Goal: Navigation & Orientation: Find specific page/section

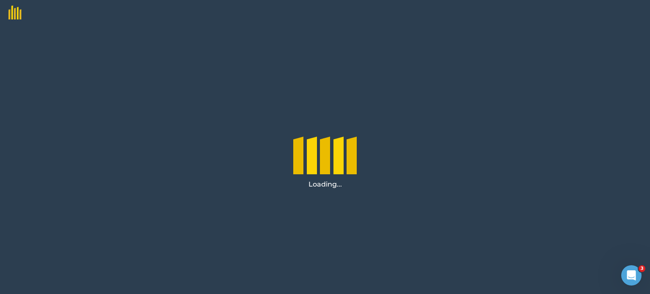
scroll to position [170, 0]
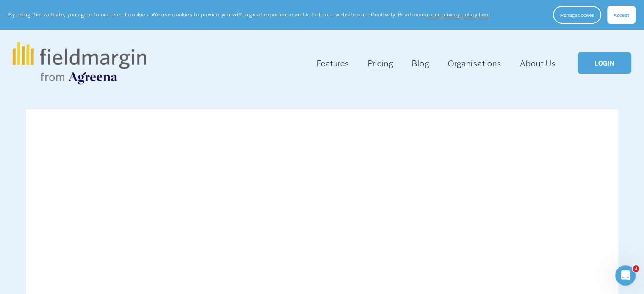
click at [603, 56] on link "LOGIN" at bounding box center [603, 63] width 53 height 22
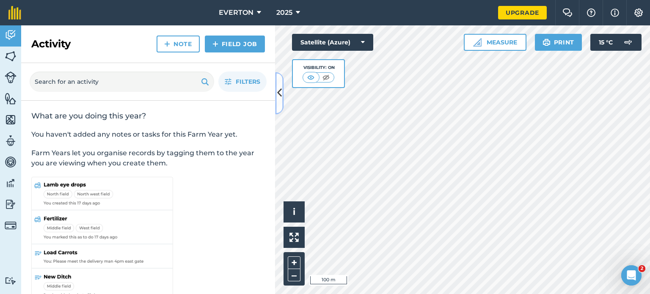
click at [280, 95] on icon at bounding box center [279, 93] width 5 height 15
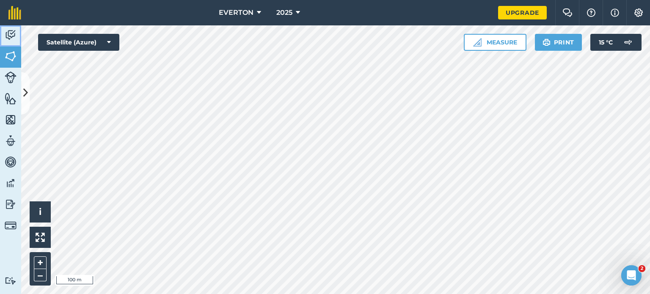
click at [8, 33] on img at bounding box center [11, 35] width 12 height 13
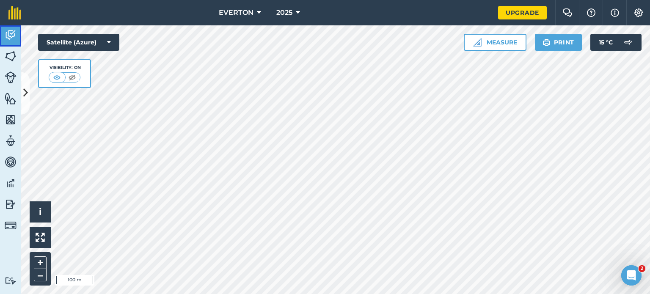
click at [8, 33] on img at bounding box center [11, 35] width 12 height 13
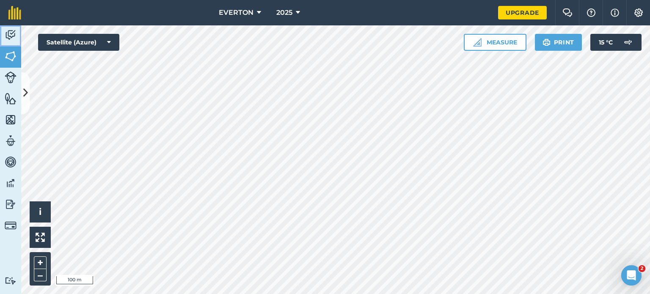
click at [11, 35] on img at bounding box center [11, 35] width 12 height 13
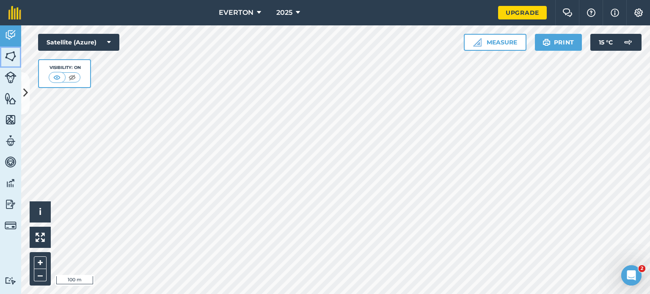
click at [8, 56] on img at bounding box center [11, 56] width 12 height 13
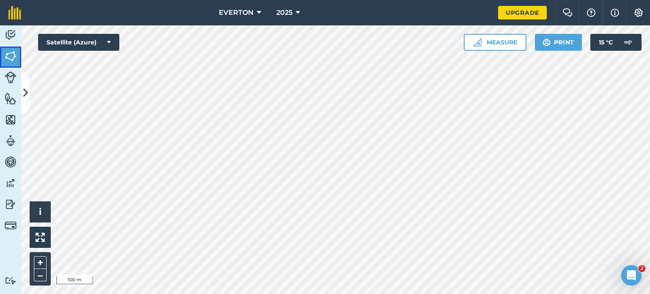
click at [16, 50] on img at bounding box center [11, 56] width 12 height 13
click at [113, 49] on button "Satellite (Azure)" at bounding box center [78, 42] width 81 height 17
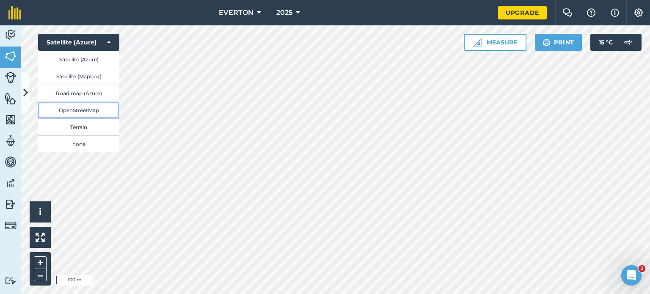
click at [90, 110] on button "OpenStreetMap" at bounding box center [78, 110] width 81 height 17
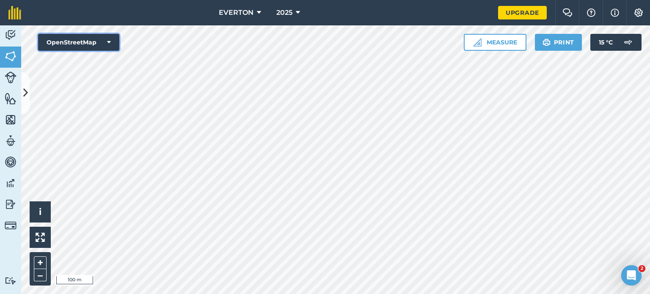
click at [100, 37] on button "OpenStreetMap" at bounding box center [78, 42] width 81 height 17
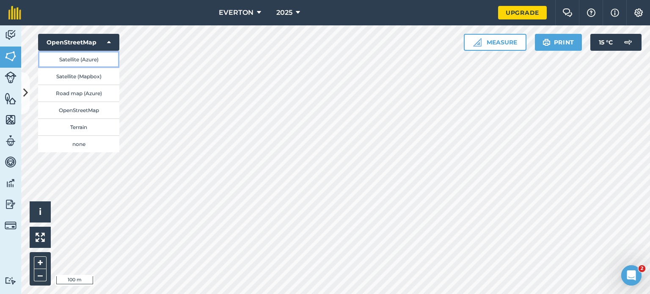
click at [86, 58] on button "Satellite (Azure)" at bounding box center [78, 59] width 81 height 17
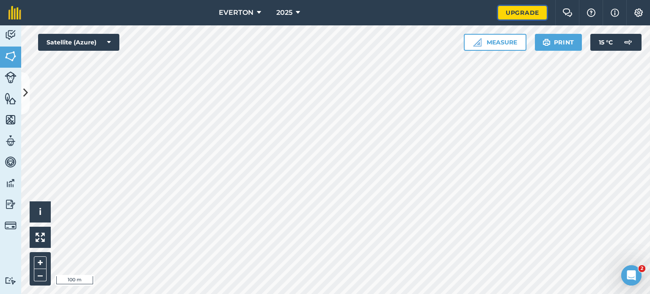
click at [521, 18] on link "Upgrade" at bounding box center [522, 13] width 49 height 14
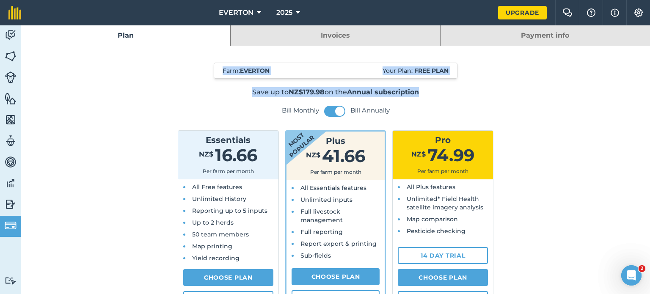
drag, startPoint x: 650, startPoint y: 77, endPoint x: 644, endPoint y: 39, distance: 39.0
click at [644, 39] on div "Plan Invoices Payment info Farm : EVERTON Your Plan: Free plan Save up to NZ$17…" at bounding box center [335, 159] width 629 height 269
click at [14, 36] on img at bounding box center [11, 35] width 12 height 13
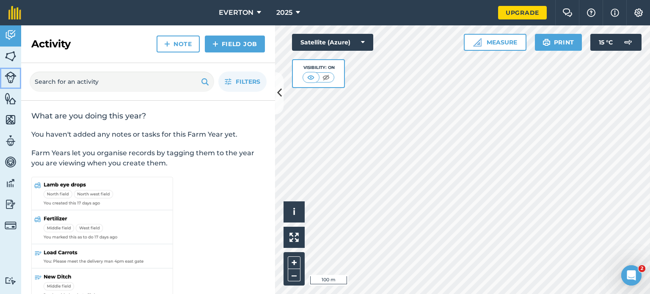
click at [13, 85] on link "Livestock" at bounding box center [10, 78] width 21 height 21
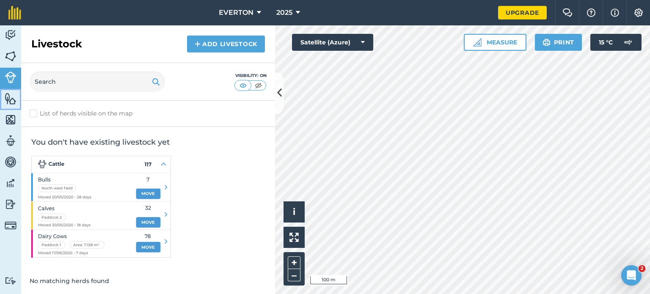
click at [7, 94] on img at bounding box center [11, 98] width 12 height 13
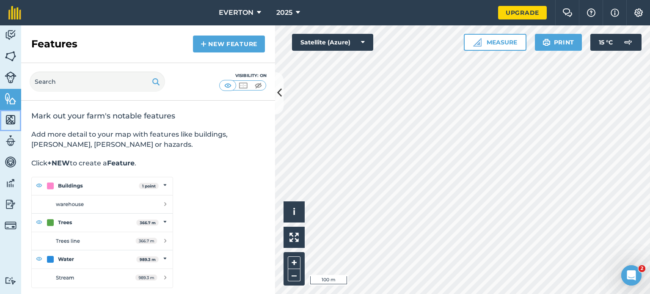
click at [10, 118] on img at bounding box center [11, 119] width 12 height 13
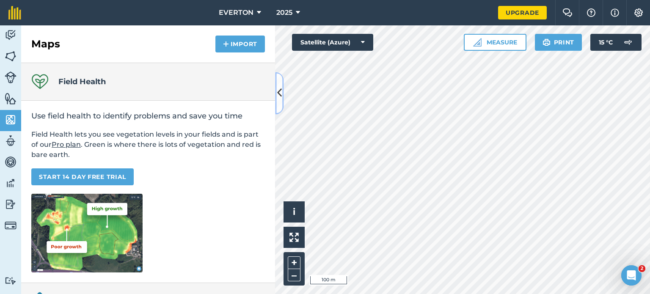
click at [280, 89] on icon at bounding box center [279, 93] width 5 height 15
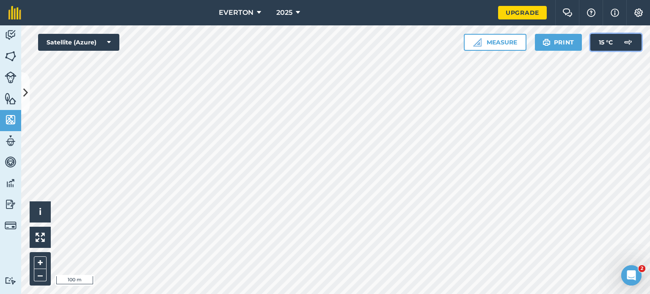
click at [608, 41] on span "15 ° C" at bounding box center [606, 42] width 14 height 17
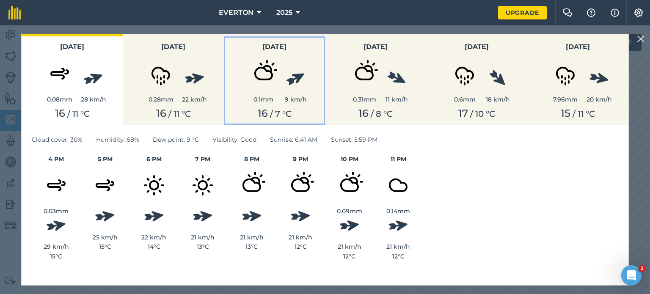
click at [268, 71] on img at bounding box center [264, 73] width 42 height 42
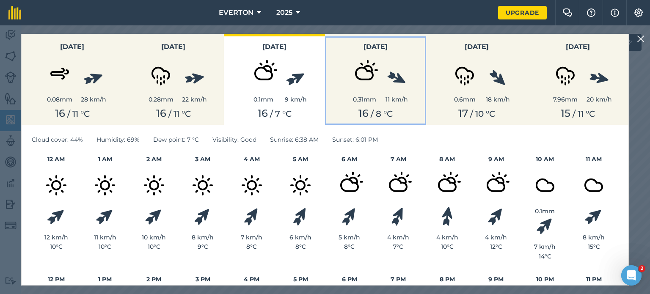
click at [365, 77] on img at bounding box center [364, 73] width 42 height 42
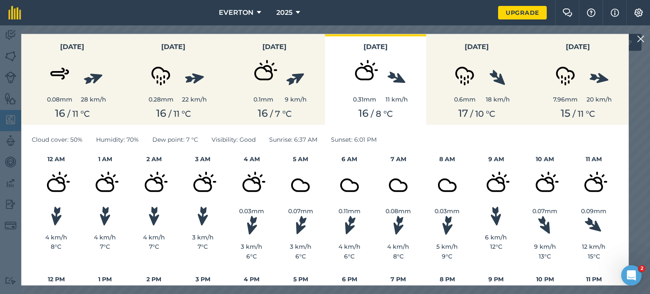
click at [642, 37] on img at bounding box center [641, 39] width 8 height 10
